Goal: Task Accomplishment & Management: Use online tool/utility

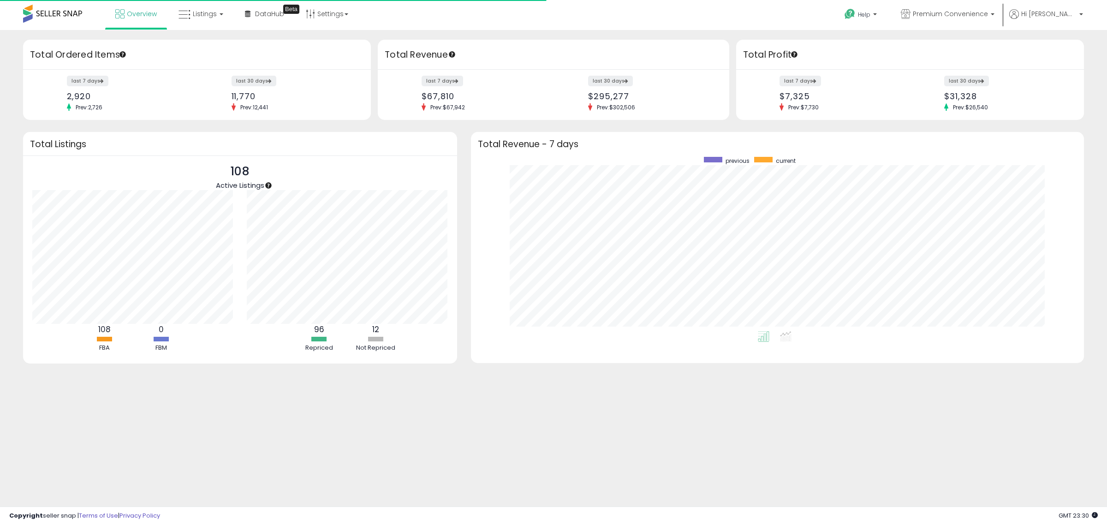
scroll to position [174, 595]
click at [130, 14] on span "Overview" at bounding box center [142, 13] width 30 height 9
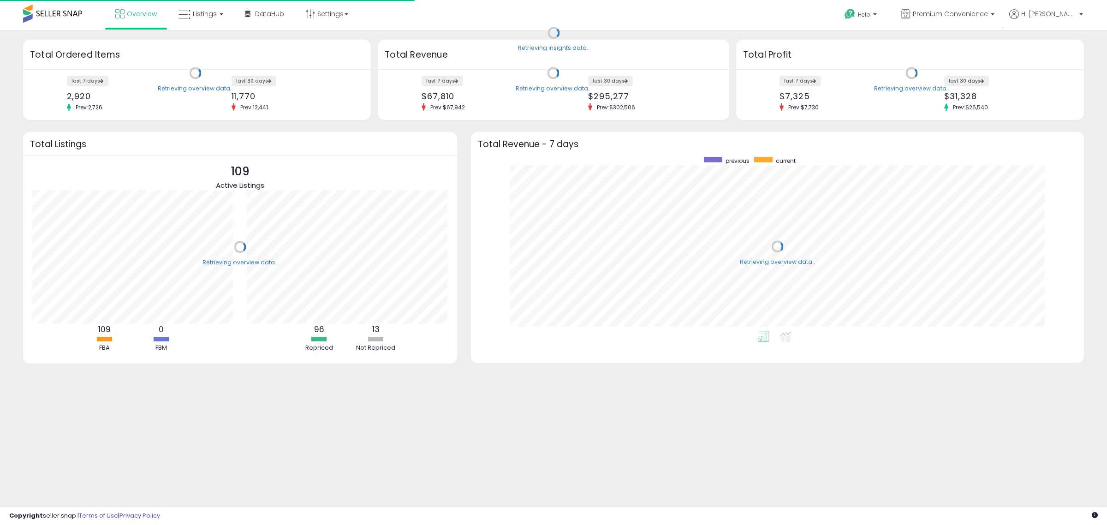
scroll to position [174, 595]
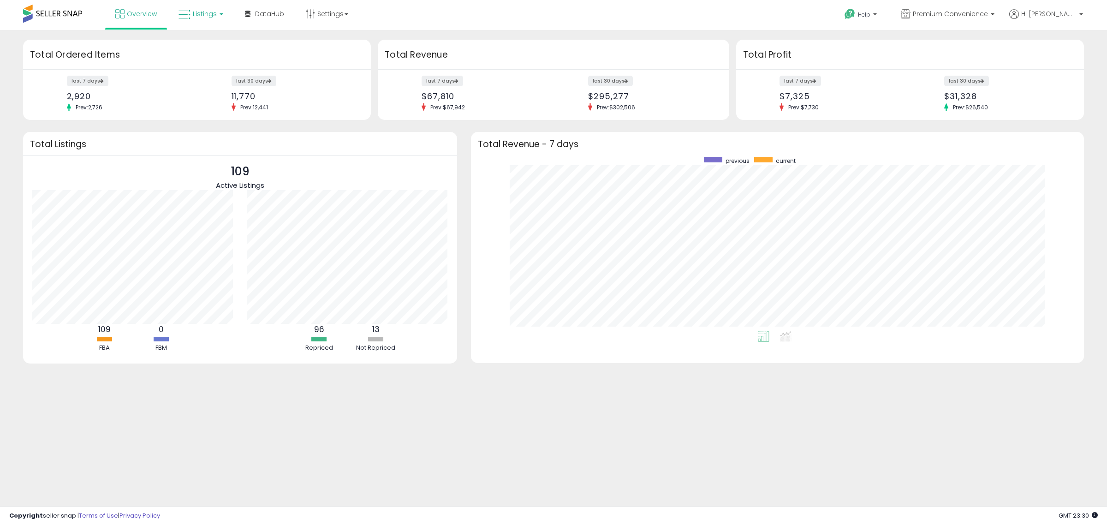
click at [206, 17] on span "Listings" at bounding box center [205, 13] width 24 height 9
click at [206, 87] on icon at bounding box center [209, 81] width 48 height 14
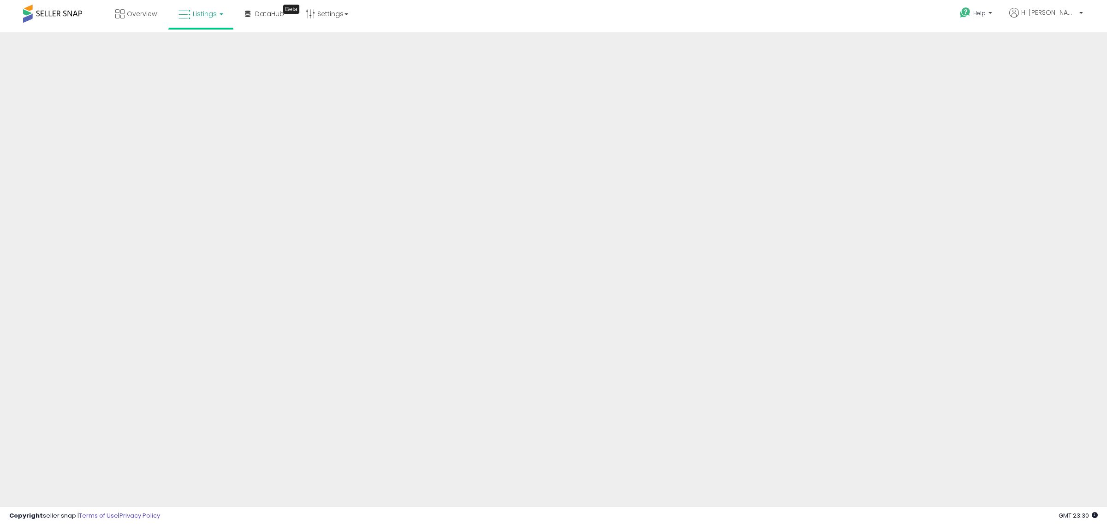
click at [201, 17] on span "Listings" at bounding box center [205, 13] width 24 height 9
click at [200, 40] on icon at bounding box center [208, 46] width 40 height 12
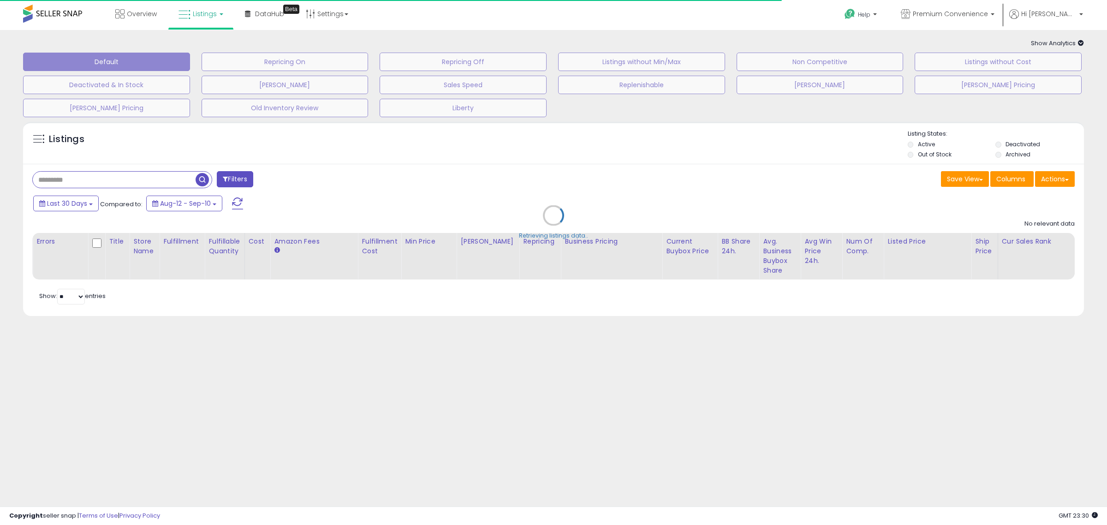
click at [132, 174] on div "Retrieving listings data.." at bounding box center [553, 222] width 1075 height 210
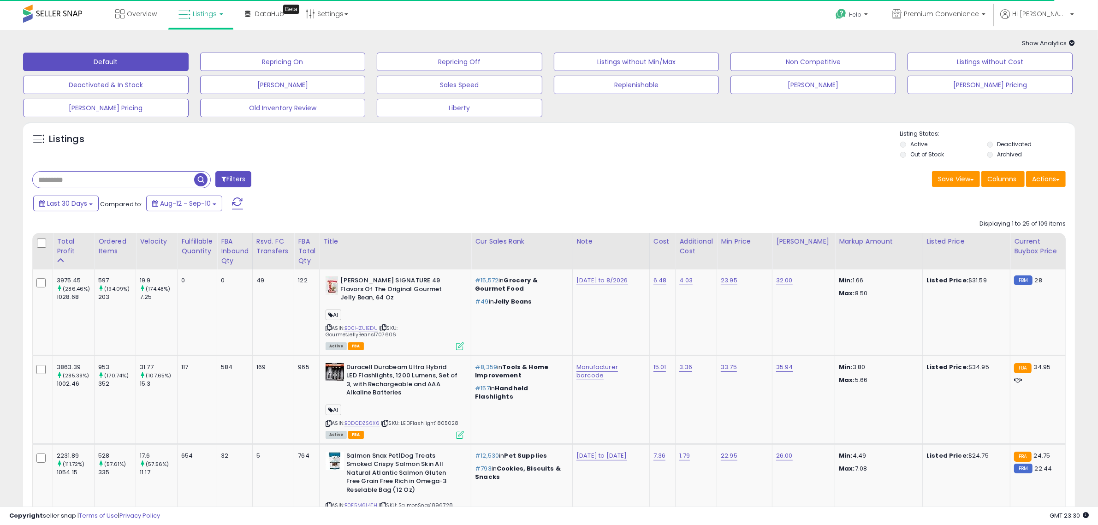
click at [132, 176] on input "text" at bounding box center [113, 180] width 161 height 16
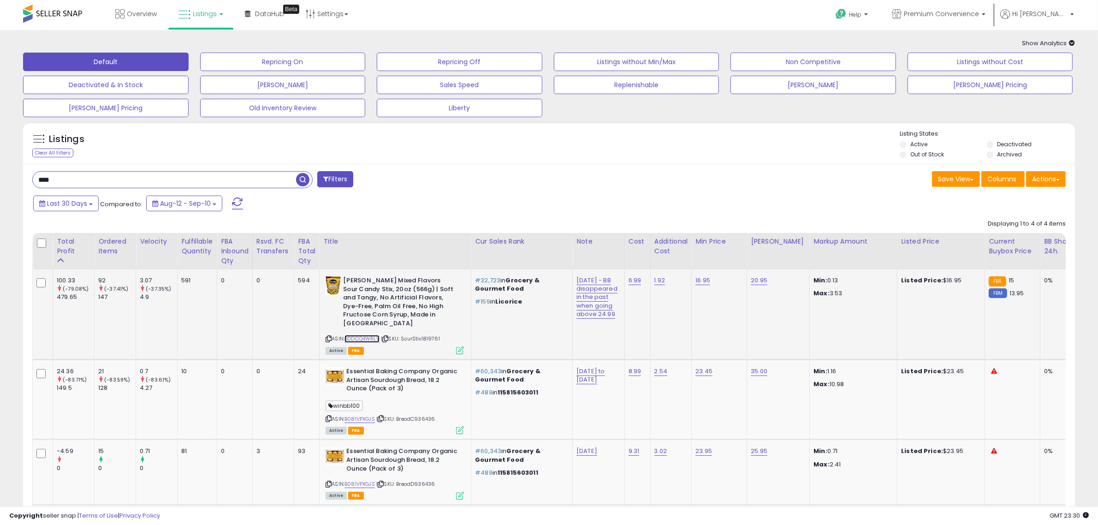
click at [363, 338] on link "B0DCQ4WRLV" at bounding box center [362, 339] width 35 height 8
click at [0, 173] on html "Unable to login Retrieving listings data.. has not yet accepted the Terms of Us…" at bounding box center [549, 262] width 1098 height 525
type input "**********"
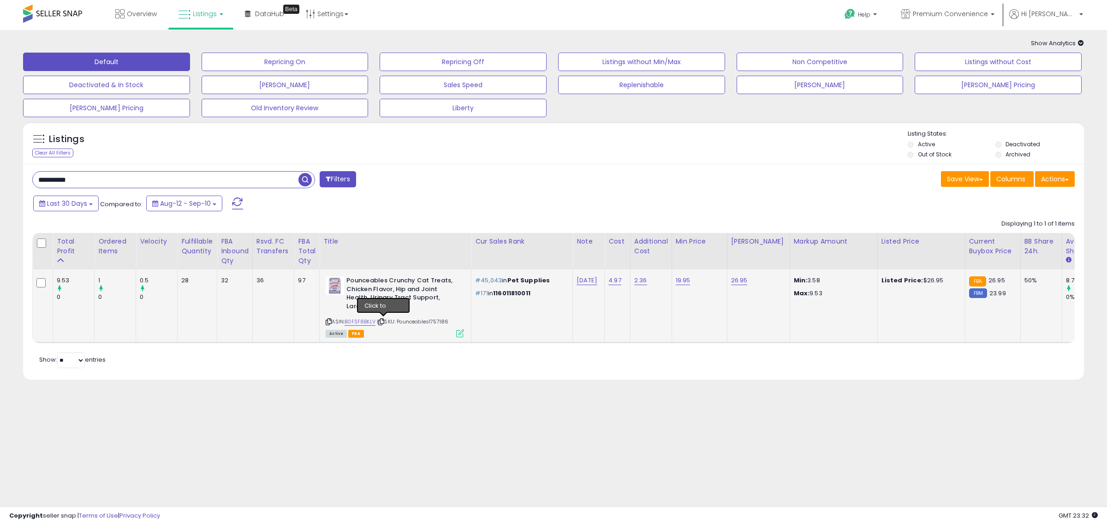
click at [383, 324] on icon at bounding box center [381, 321] width 6 height 5
